Goal: Find specific page/section: Find specific page/section

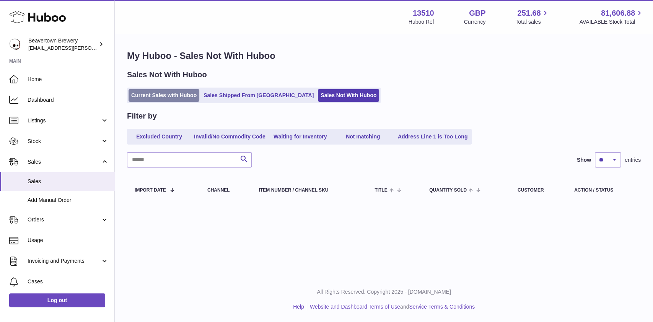
click at [159, 93] on link "Current Sales with Huboo" at bounding box center [163, 95] width 71 height 13
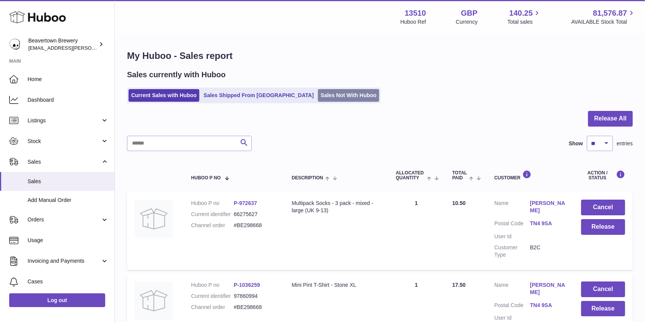
click at [318, 97] on link "Sales Not With Huboo" at bounding box center [348, 95] width 61 height 13
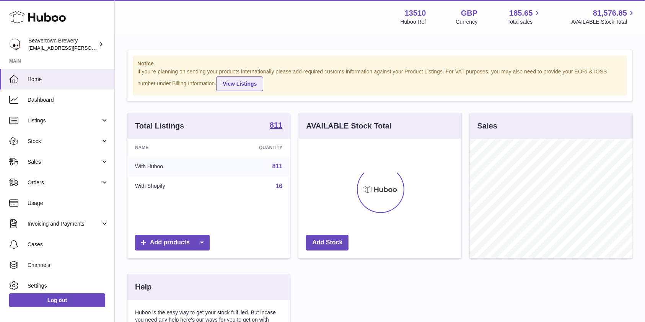
scroll to position [119, 162]
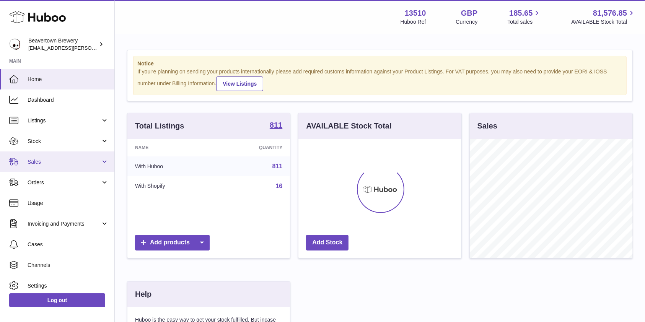
click at [30, 163] on span "Sales" at bounding box center [64, 161] width 73 height 7
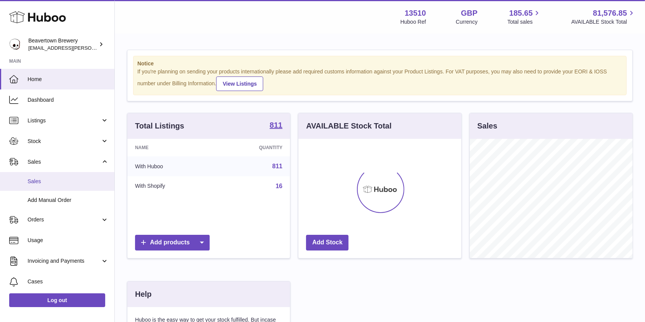
click at [33, 179] on span "Sales" at bounding box center [68, 181] width 81 height 7
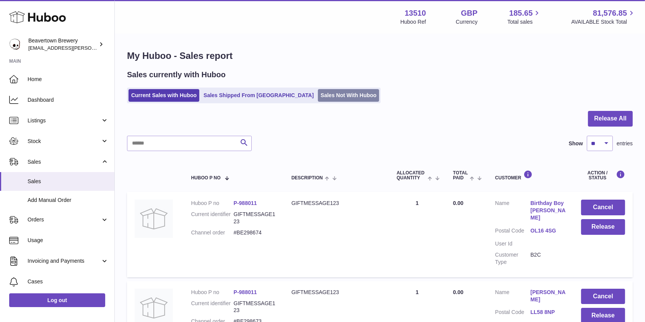
click at [318, 93] on link "Sales Not With Huboo" at bounding box center [348, 95] width 61 height 13
